Goal: Task Accomplishment & Management: Manage account settings

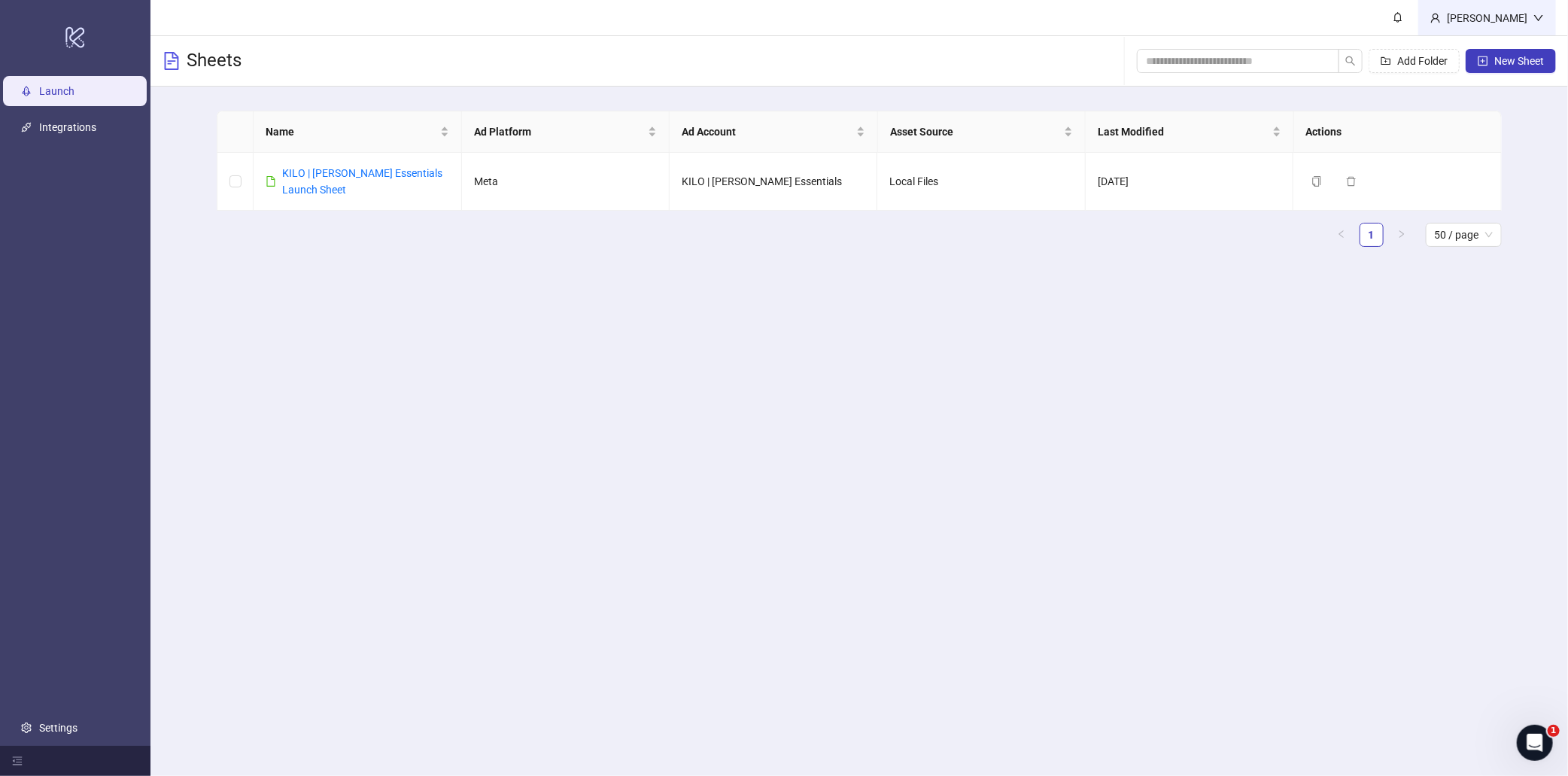
click at [1468, 18] on div "[PERSON_NAME]" at bounding box center [1487, 18] width 93 height 17
click at [1406, 17] on span at bounding box center [1398, 18] width 17 height 17
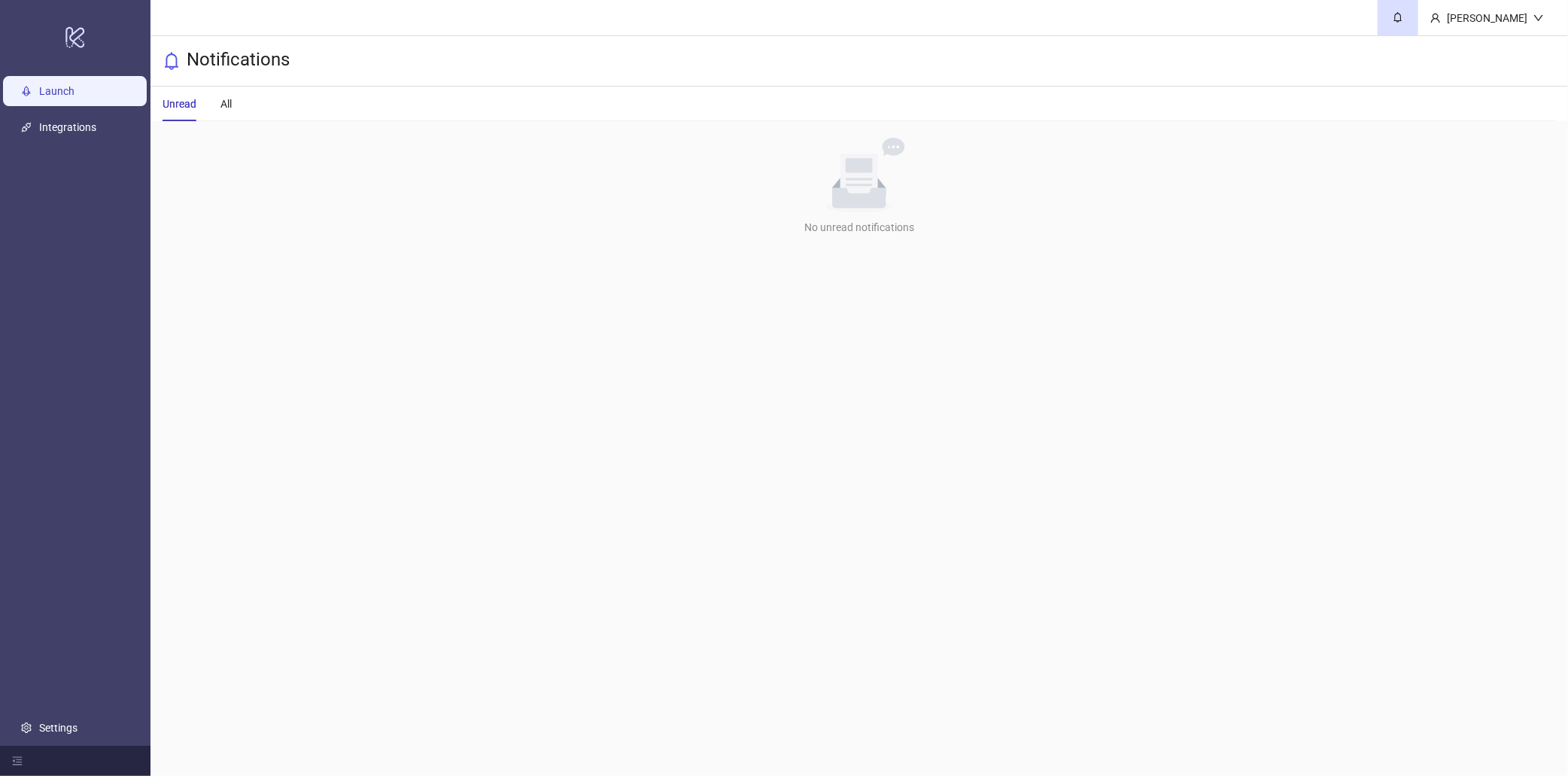
click at [58, 85] on link "Launch" at bounding box center [57, 91] width 35 height 12
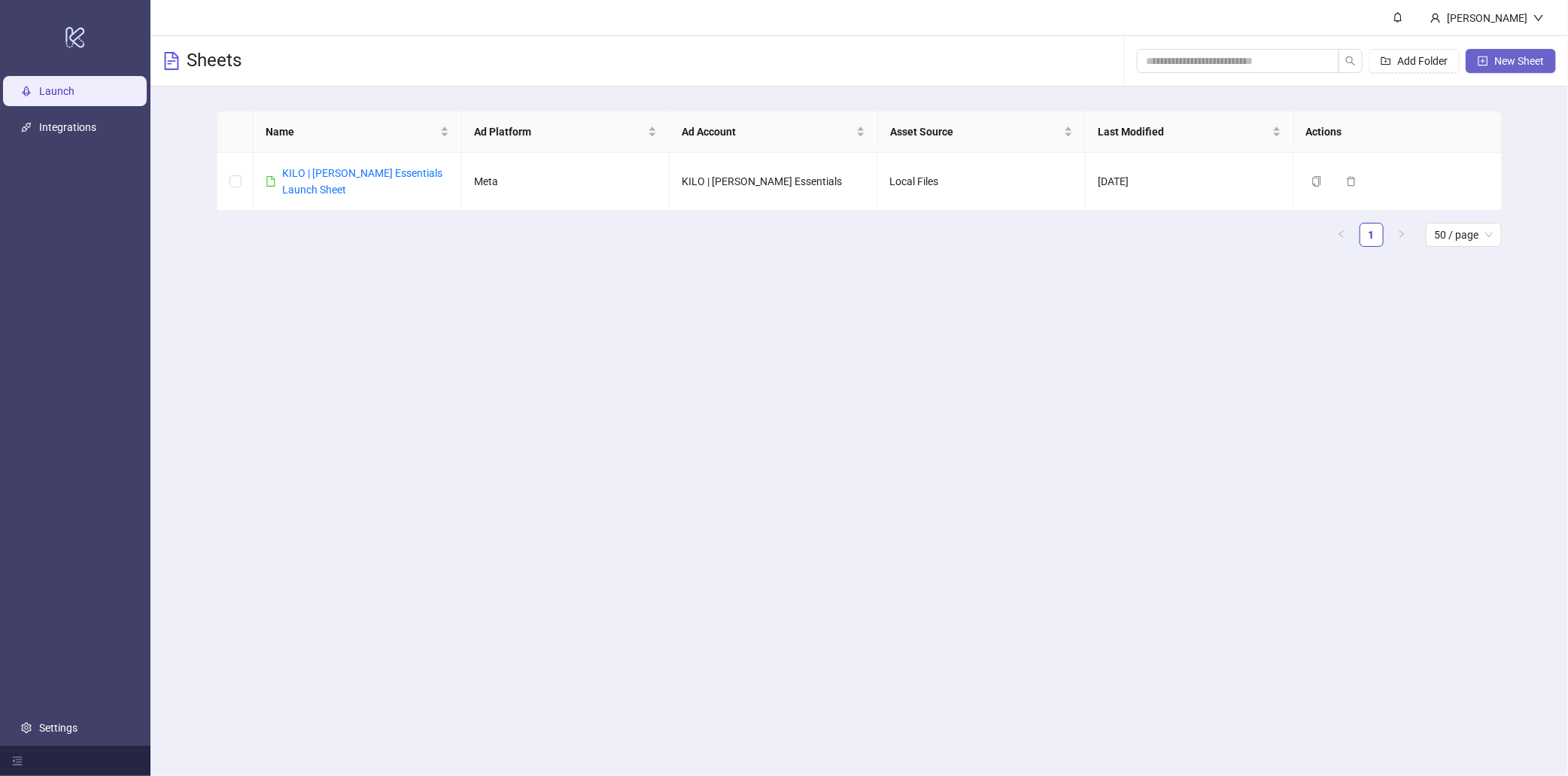
click at [1494, 57] on button "New Sheet" at bounding box center [1511, 60] width 90 height 24
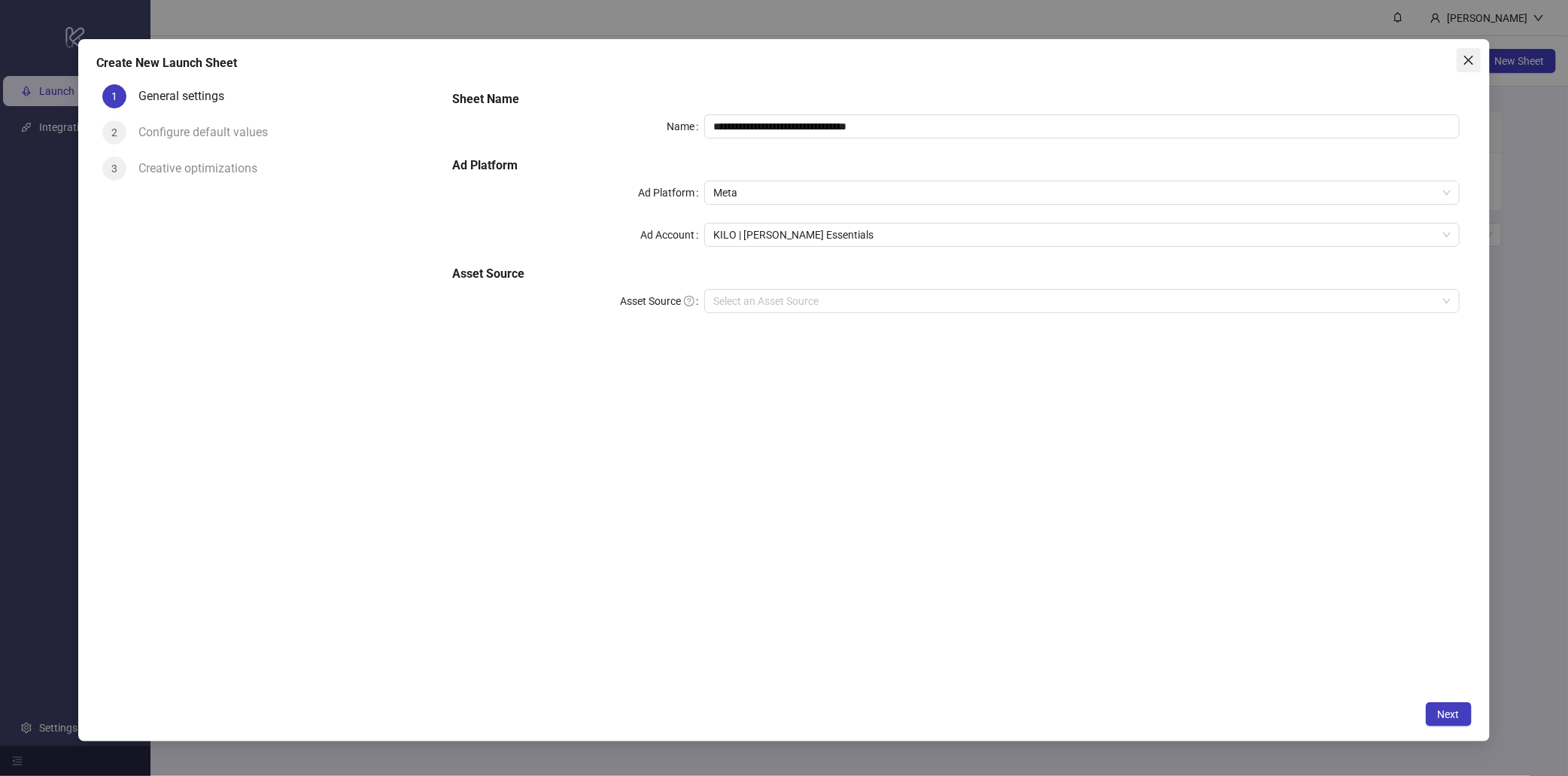
click at [1470, 49] on button "Close" at bounding box center [1468, 60] width 24 height 24
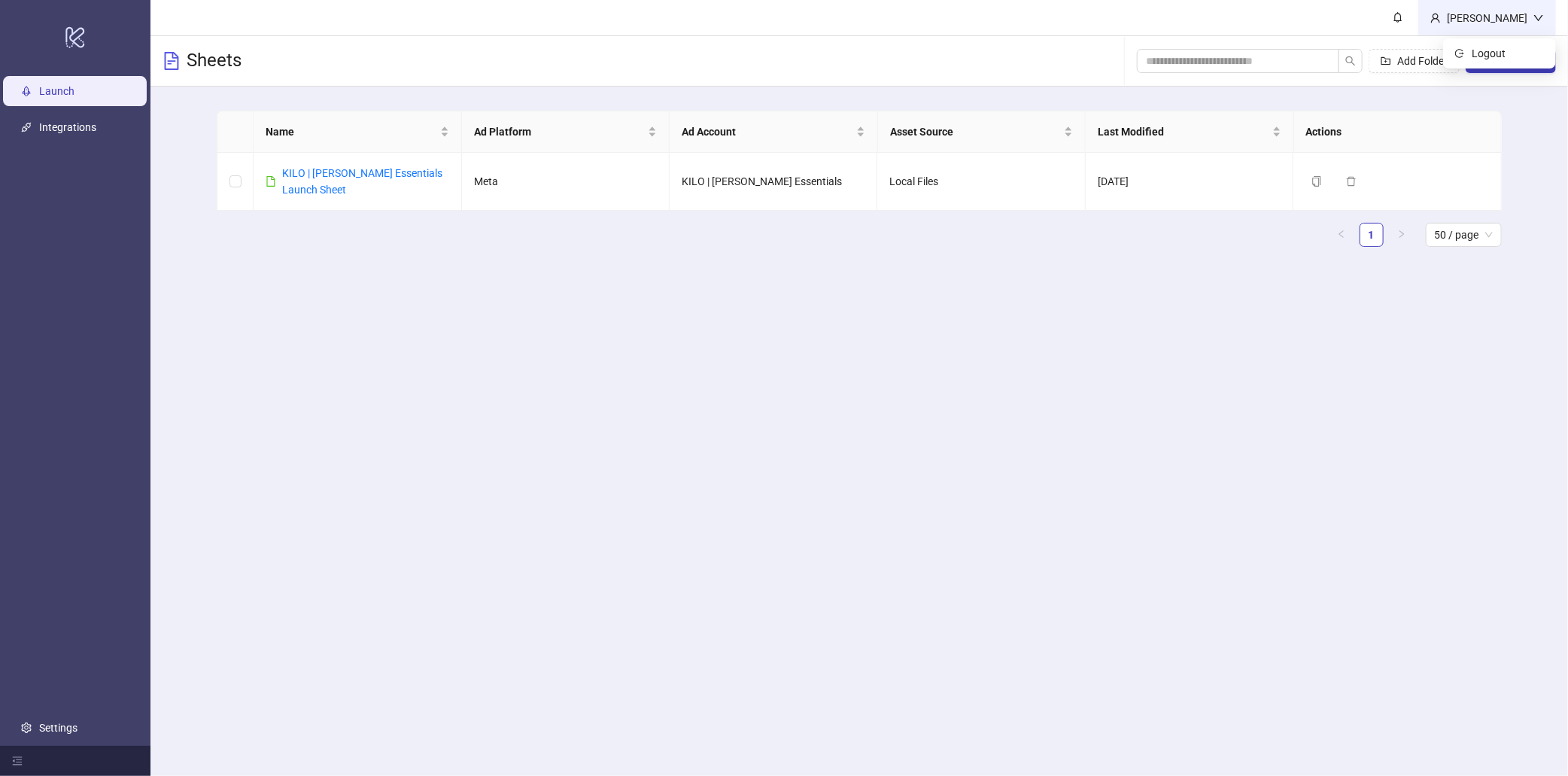
click at [1472, 18] on div "[PERSON_NAME]" at bounding box center [1487, 18] width 93 height 17
